Goal: Find specific page/section: Find specific page/section

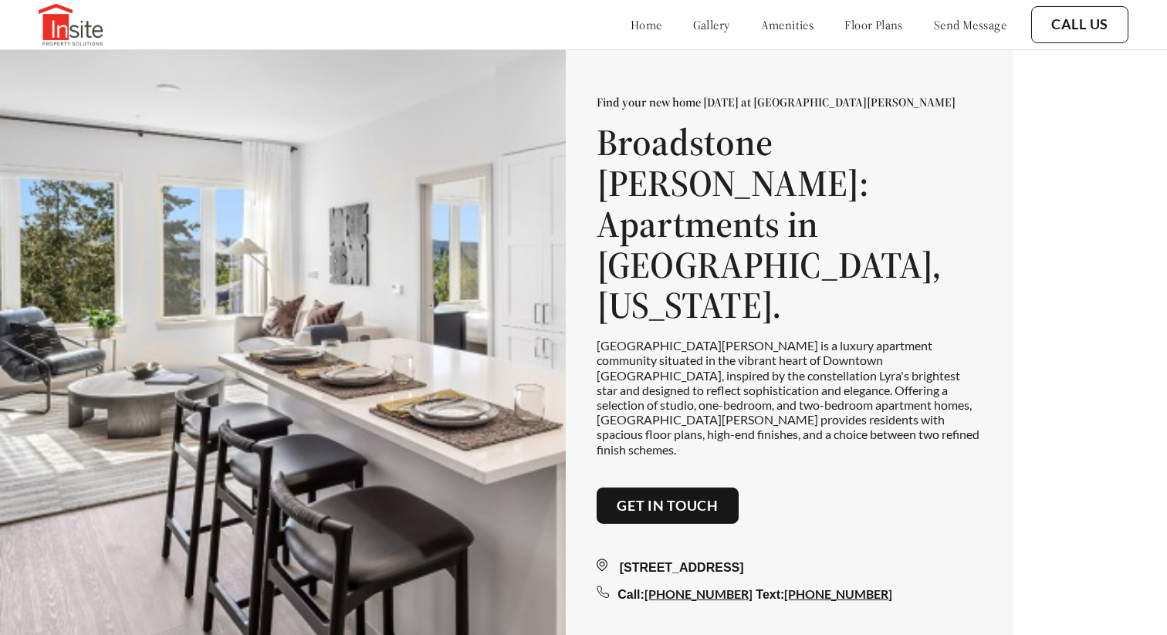
click at [659, 36] on div "home gallery amenities floor plans send message" at bounding box center [803, 25] width 407 height 42
click at [693, 19] on link "gallery" at bounding box center [711, 24] width 37 height 15
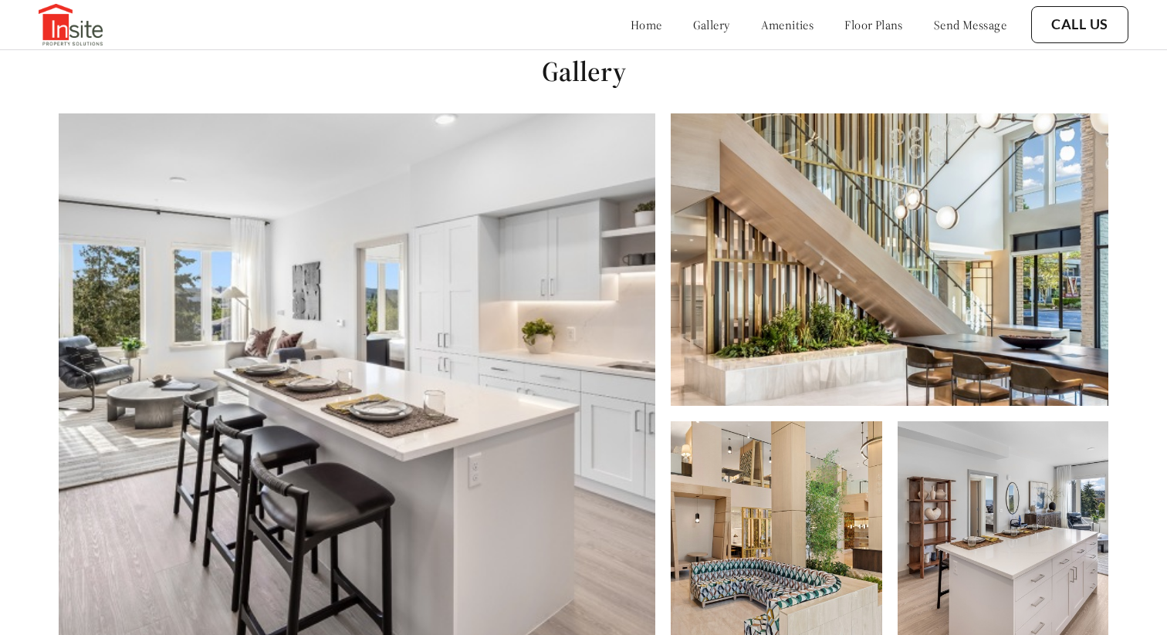
click at [773, 28] on link "amenities" at bounding box center [787, 24] width 53 height 15
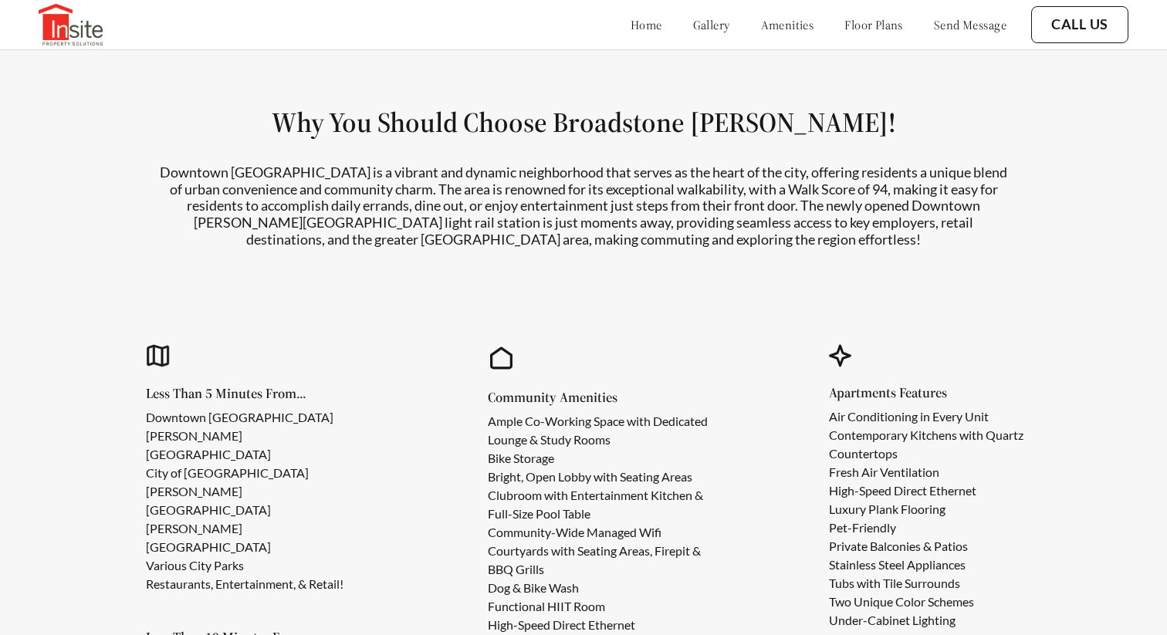
click at [854, 22] on link "floor plans" at bounding box center [874, 24] width 59 height 15
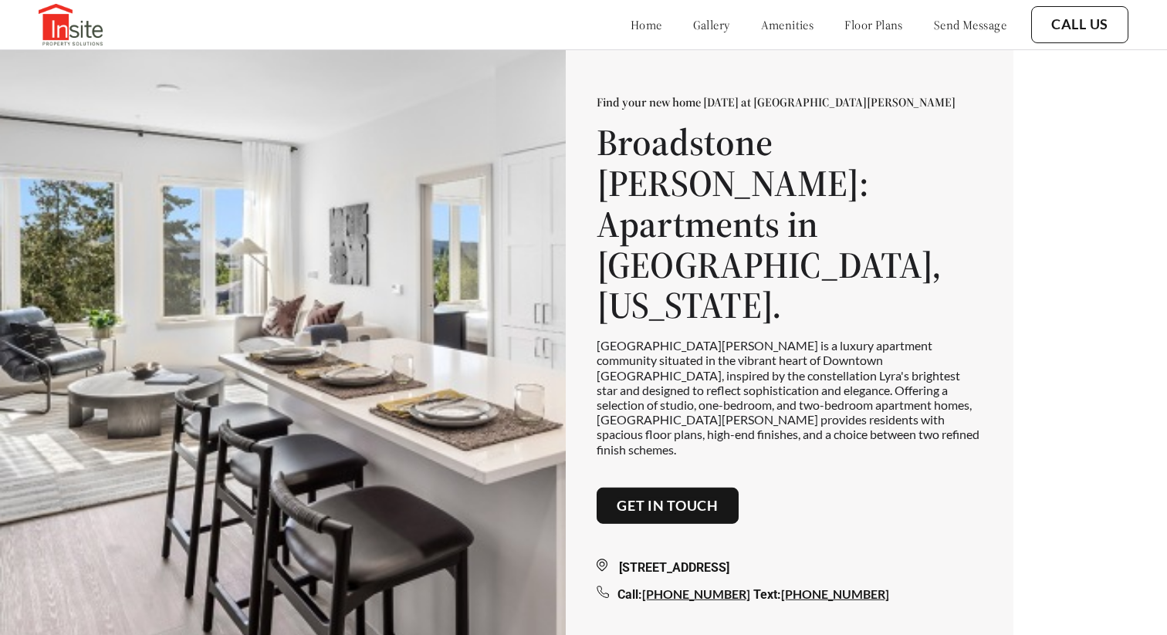
click at [678, 498] on link "Get in touch" at bounding box center [668, 506] width 102 height 17
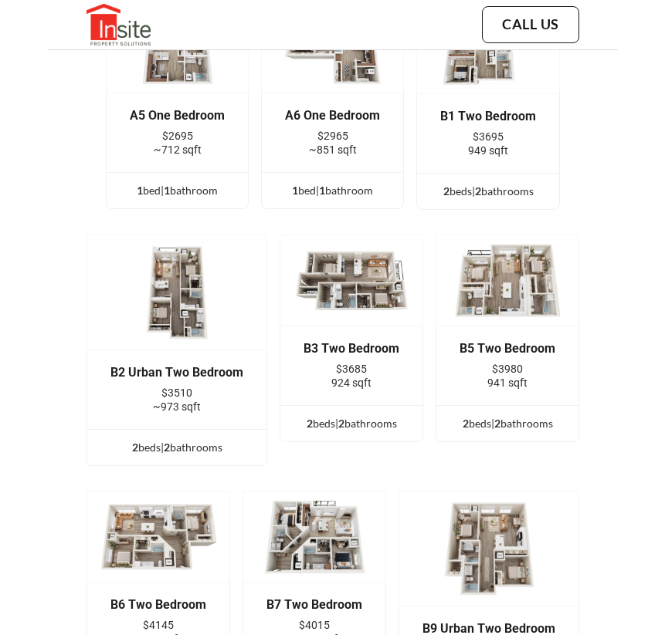
scroll to position [3797, 0]
